Goal: Task Accomplishment & Management: Manage account settings

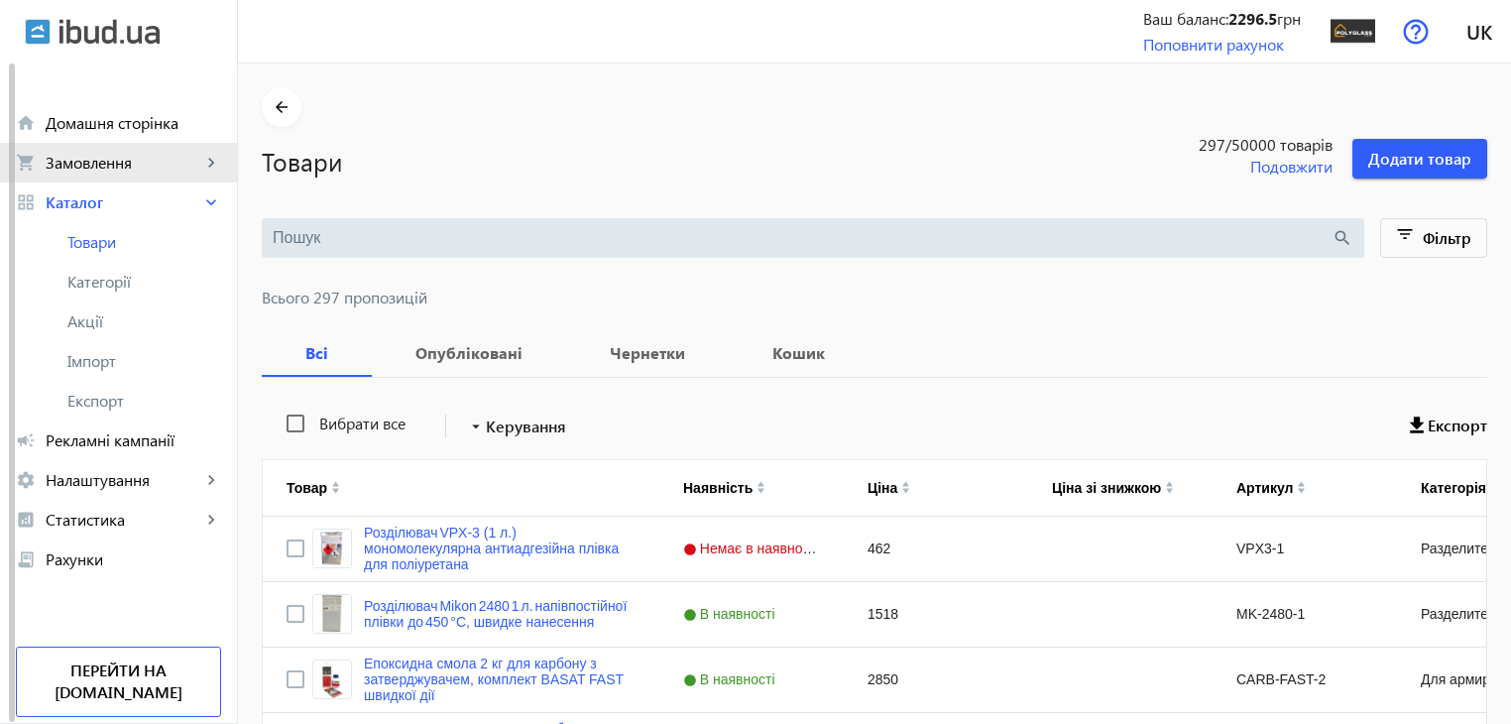
click at [188, 169] on span "Замовлення" at bounding box center [124, 163] width 156 height 20
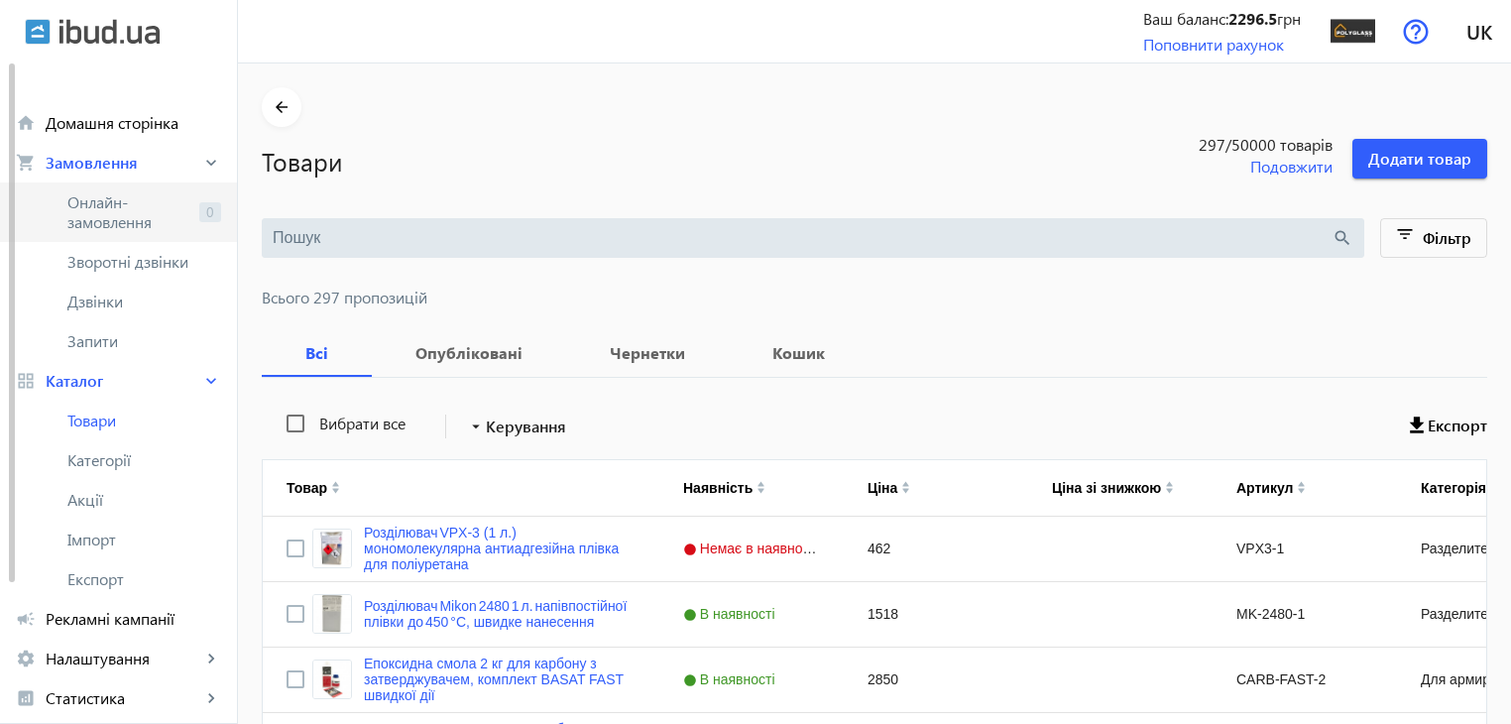
click at [136, 225] on span "Онлайн-замовлення" at bounding box center [129, 212] width 124 height 40
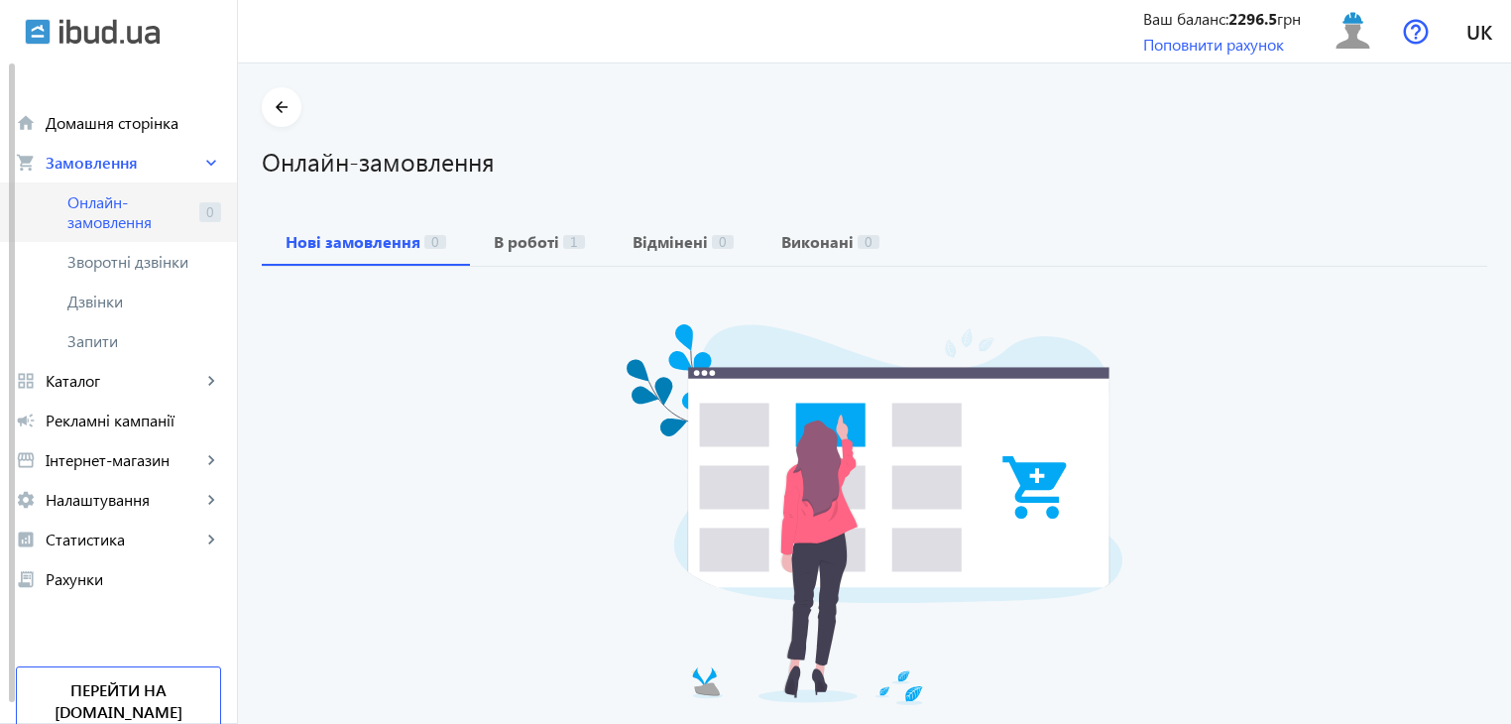
click at [128, 231] on span "Онлайн-замовлення" at bounding box center [129, 212] width 124 height 40
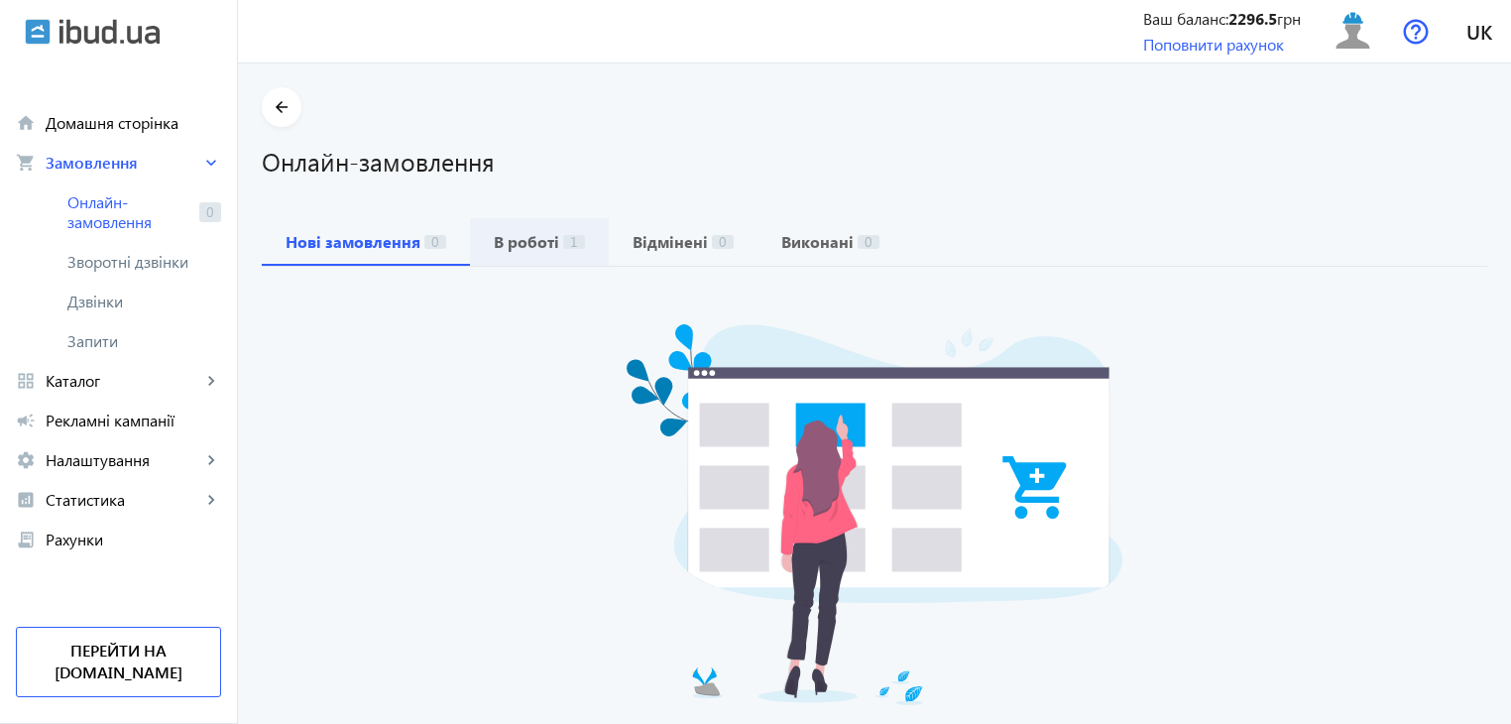
click at [528, 250] on b "В роботі" at bounding box center [526, 242] width 65 height 16
